Goal: Information Seeking & Learning: Learn about a topic

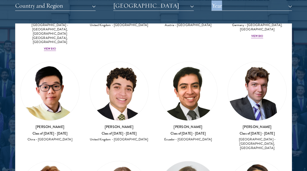
scroll to position [95, 0]
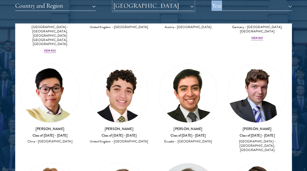
click at [152, 7] on button "King's College London" at bounding box center [153, 6] width 80 height 10
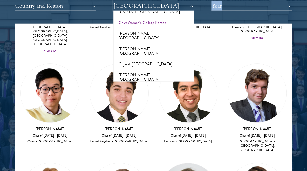
scroll to position [1265, 0]
click at [157, 117] on button "Harbin Institute of Technology" at bounding box center [153, 122] width 77 height 11
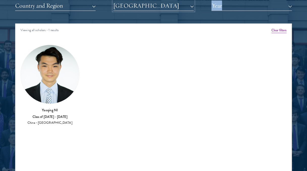
click at [159, 5] on button "Harbin Institute of Technology" at bounding box center [153, 6] width 80 height 10
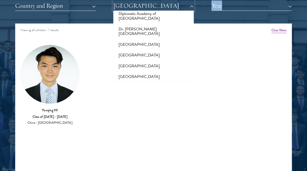
scroll to position [905, 0]
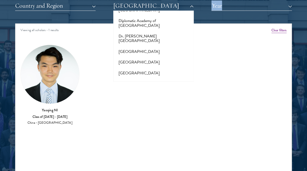
click at [158, 89] on button "EARTH University" at bounding box center [153, 94] width 77 height 11
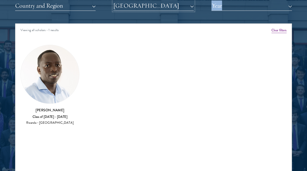
click at [163, 7] on button "EARTH University" at bounding box center [153, 6] width 80 height 10
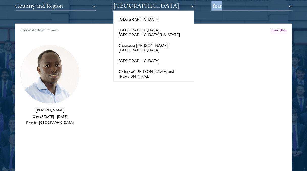
scroll to position [726, 0]
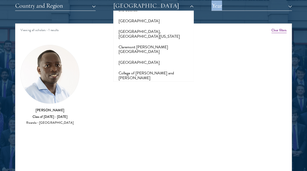
click at [168, 94] on button "Columbia University" at bounding box center [153, 99] width 77 height 11
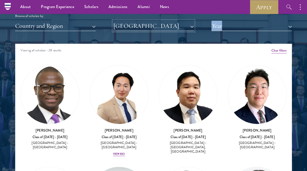
click at [165, 26] on button "Columbia University" at bounding box center [153, 26] width 80 height 10
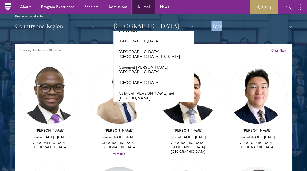
click at [145, 3] on link "Alumni" at bounding box center [143, 7] width 22 height 14
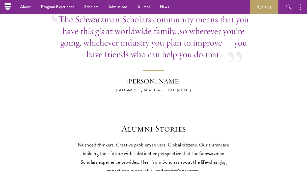
scroll to position [1301, 0]
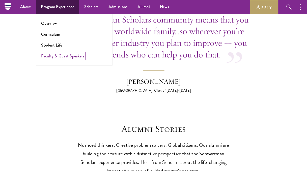
click at [79, 54] on link "Faculty & Guest Speakers" at bounding box center [62, 56] width 43 height 6
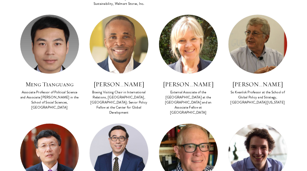
scroll to position [955, 0]
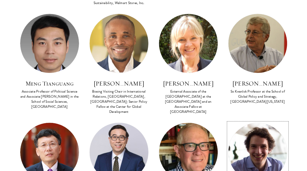
click at [255, 122] on img at bounding box center [257, 151] width 59 height 59
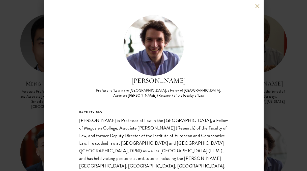
click at [257, 8] on button at bounding box center [257, 6] width 4 height 4
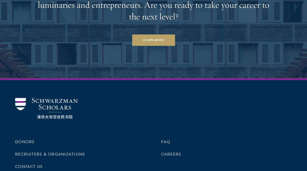
scroll to position [2500, 0]
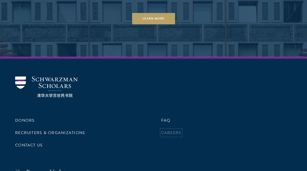
click at [172, 129] on link "Careers" at bounding box center [171, 132] width 20 height 6
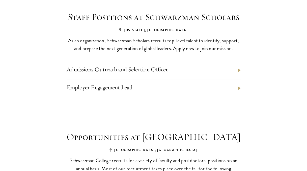
scroll to position [202, 0]
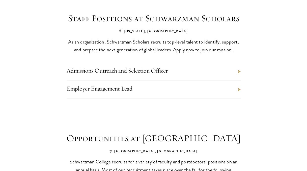
click at [238, 72] on li "Admissions Outreach and Selection Officer" at bounding box center [154, 71] width 174 height 18
click at [163, 73] on link "Admissions Outreach and Selection Officer" at bounding box center [117, 71] width 101 height 8
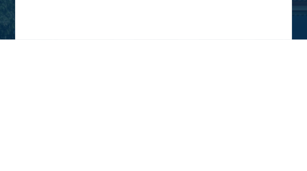
scroll to position [158, 0]
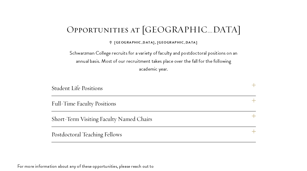
scroll to position [313, 0]
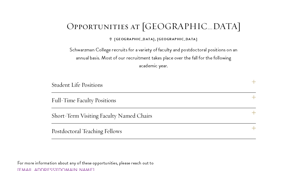
click at [253, 81] on h4 "Student Life Positions" at bounding box center [153, 84] width 204 height 15
click at [254, 80] on h4 "Student Life Positions" at bounding box center [153, 84] width 204 height 15
click at [254, 97] on h4 "Full-Time Faculty Positions" at bounding box center [153, 99] width 204 height 15
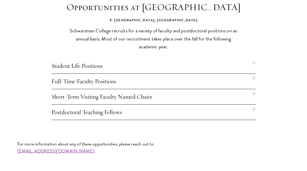
scroll to position [324, 0]
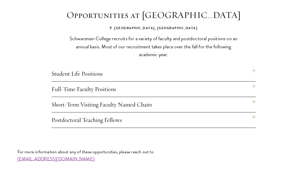
click at [253, 86] on h4 "Full-Time Faculty Positions" at bounding box center [153, 88] width 204 height 15
click at [253, 70] on h4 "Student Life Positions" at bounding box center [153, 73] width 204 height 15
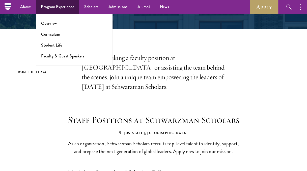
scroll to position [0, 0]
